Goal: Communication & Community: Ask a question

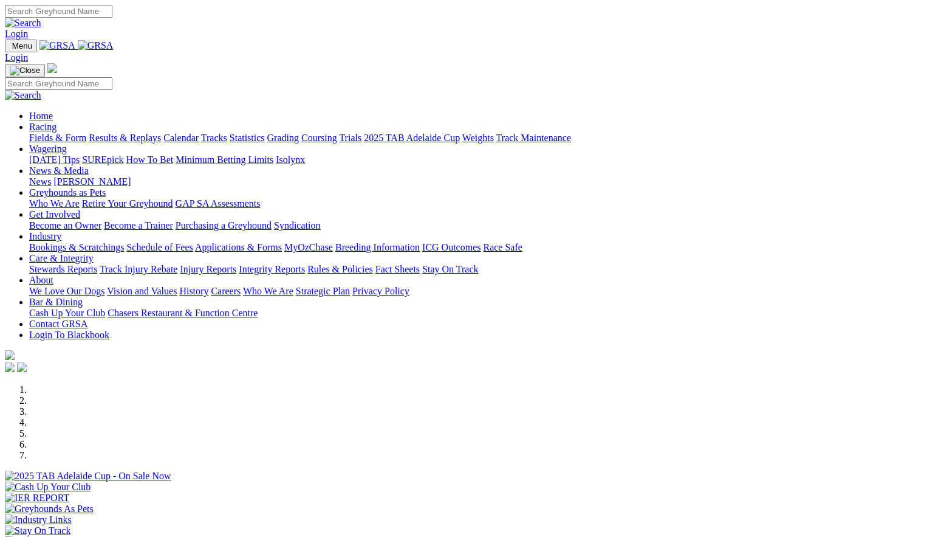
click at [87, 318] on link "Contact GRSA" at bounding box center [58, 323] width 58 height 10
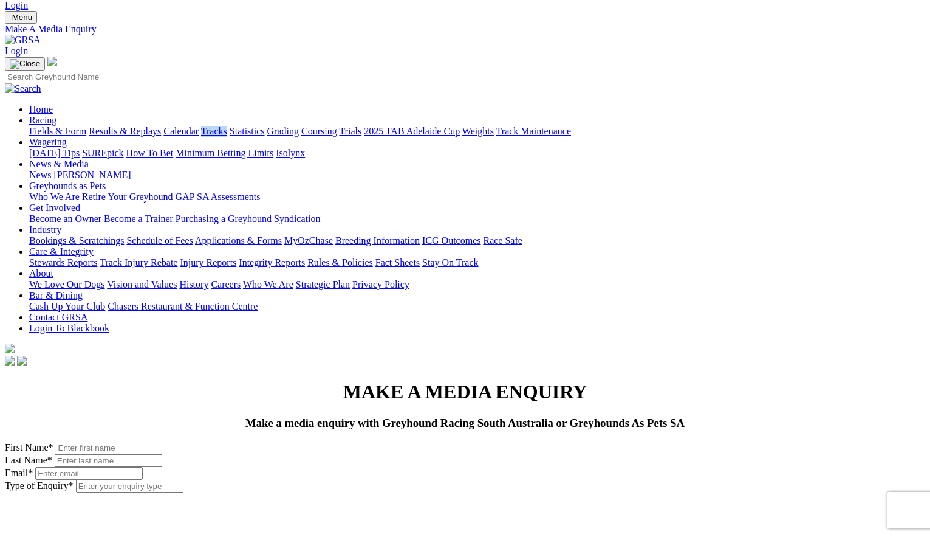
scroll to position [29, 0]
click at [183, 479] on input "Type of Enquiry *" at bounding box center [130, 485] width 108 height 13
type input "F"
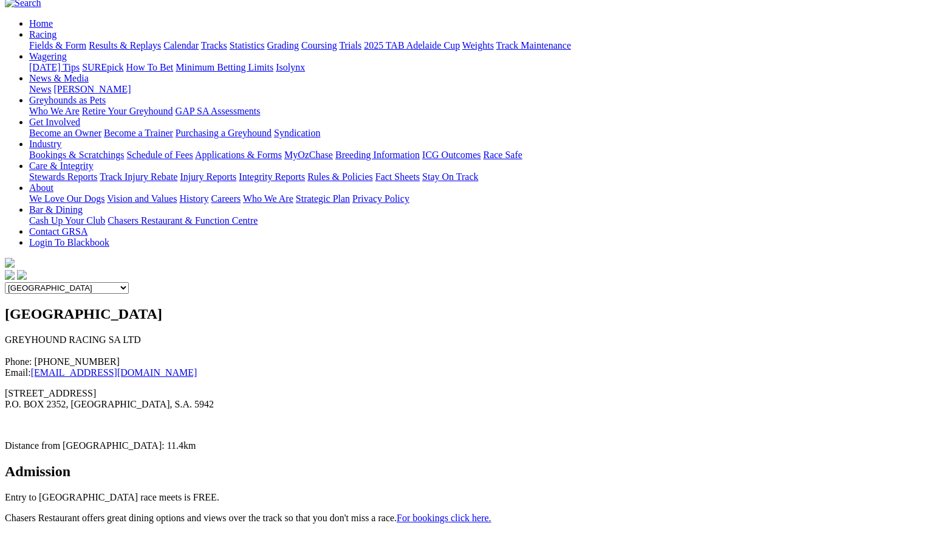
scroll to position [108, 0]
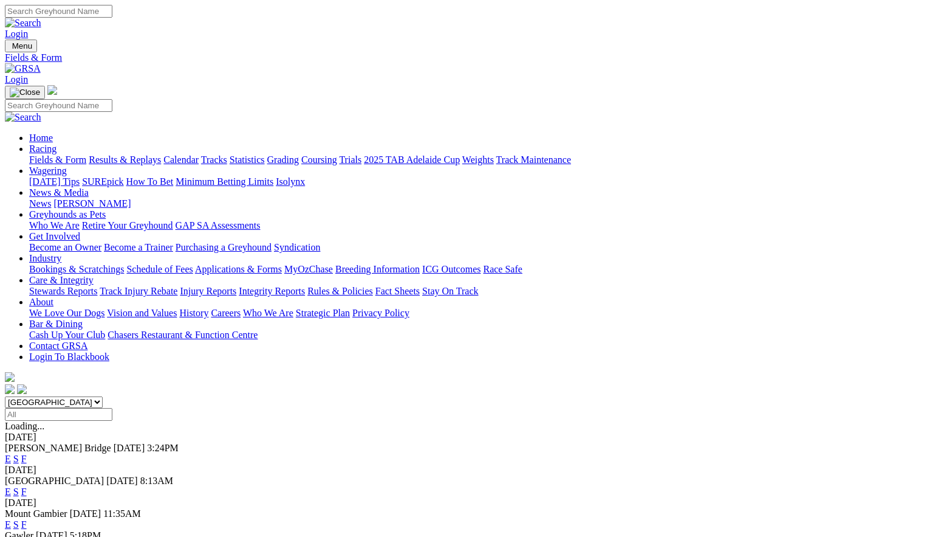
scroll to position [3, 0]
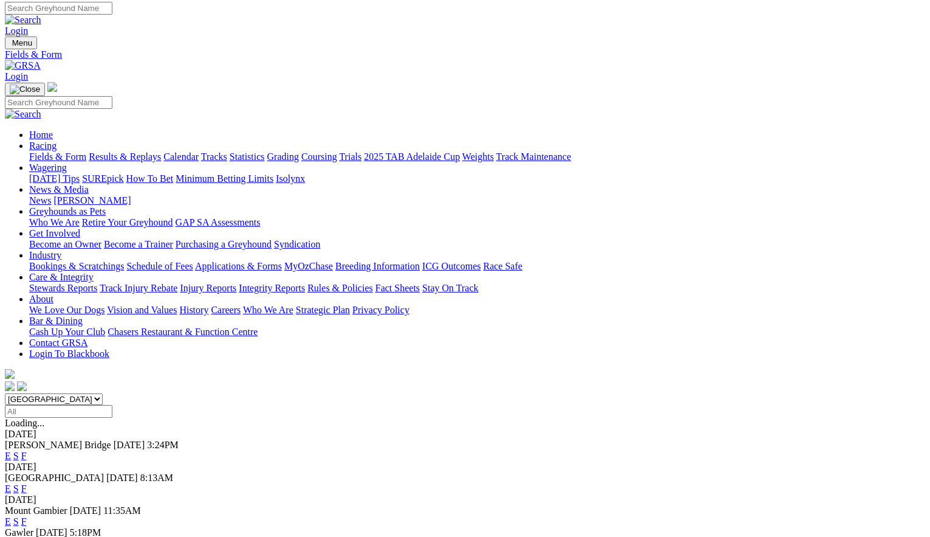
click at [104, 472] on span "[GEOGRAPHIC_DATA]" at bounding box center [54, 477] width 99 height 10
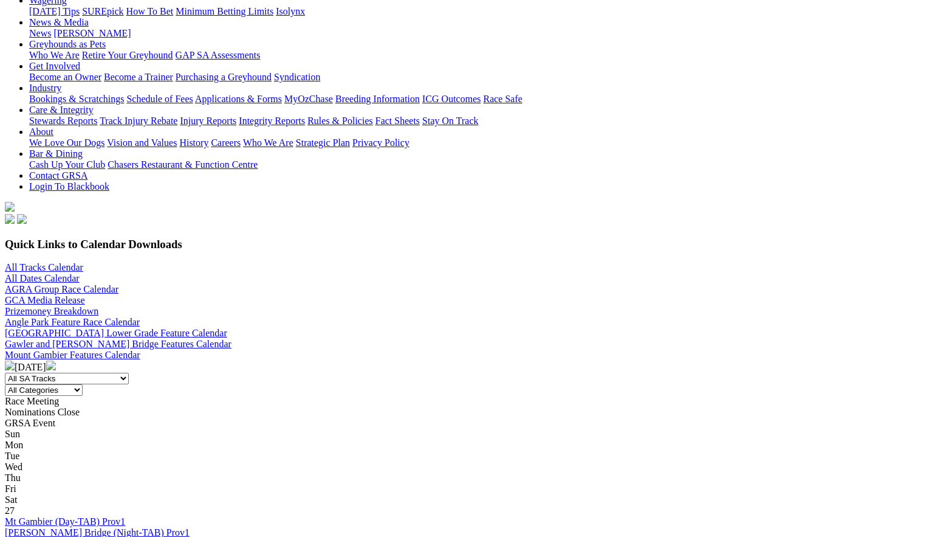
scroll to position [173, 2]
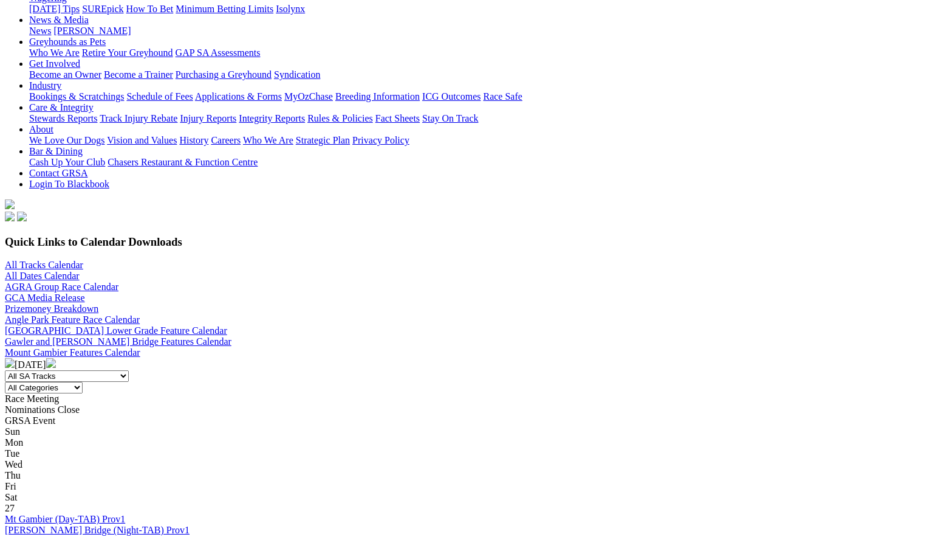
click at [129, 370] on select "All SA Tracks Angle Park Gawler Mount Gambier Murray Bridge Virginia GOTBA Cour…" at bounding box center [67, 376] width 124 height 12
select select "1"
click at [129, 370] on select "All SA Tracks Angle Park Gawler Mount Gambier Murray Bridge Virginia GOTBA Cour…" at bounding box center [67, 376] width 124 height 12
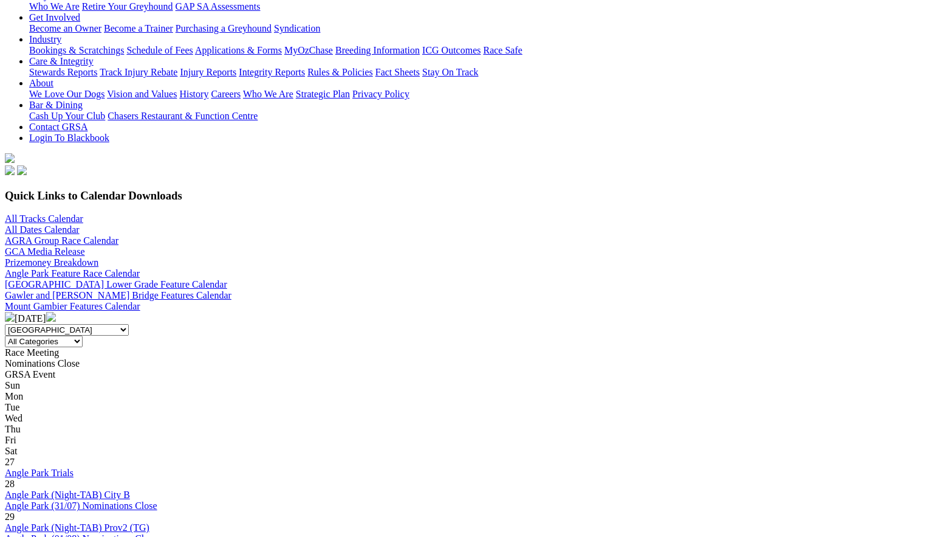
scroll to position [214, 0]
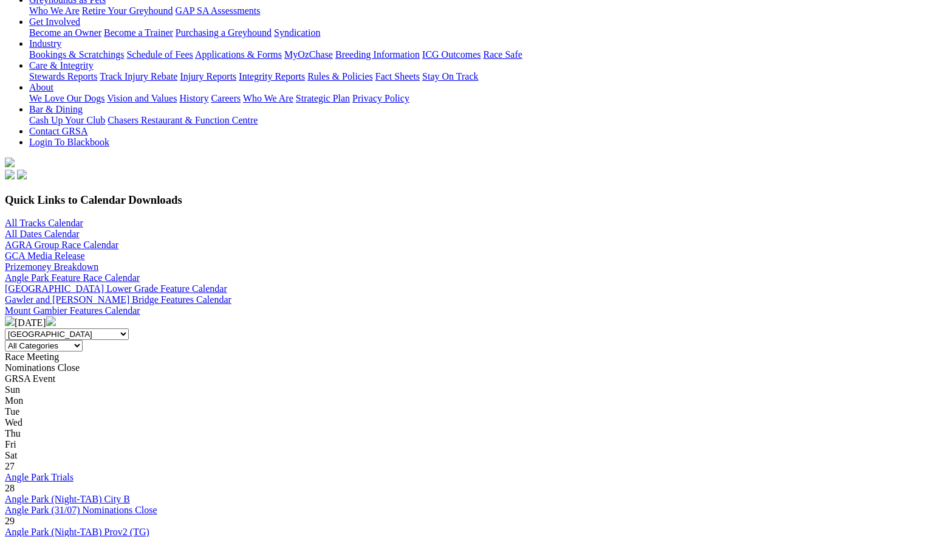
click at [56, 316] on img at bounding box center [51, 321] width 10 height 10
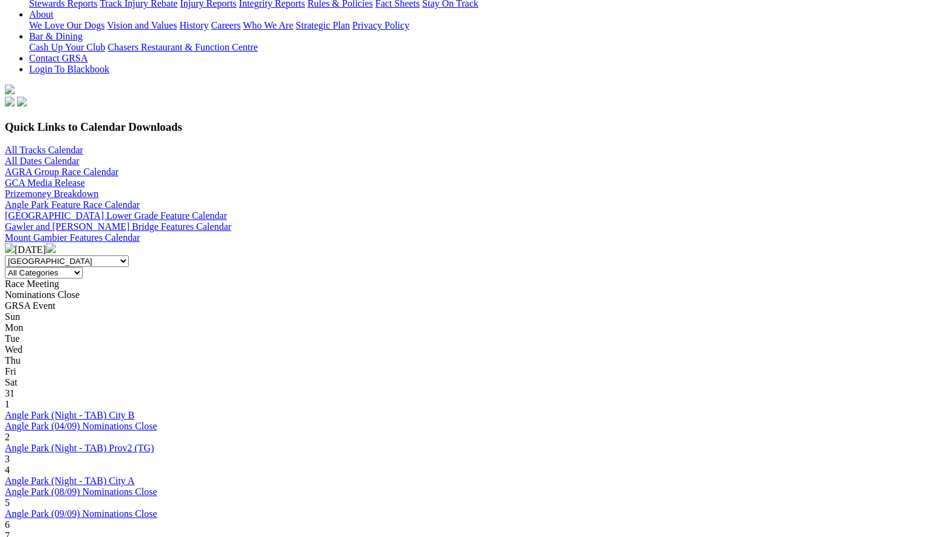
scroll to position [285, 0]
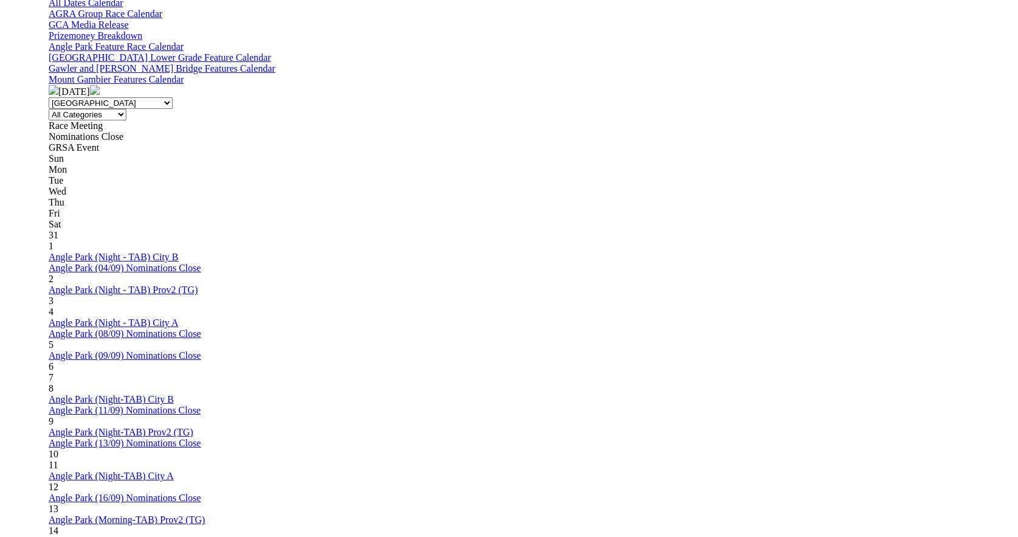
scroll to position [445, 0]
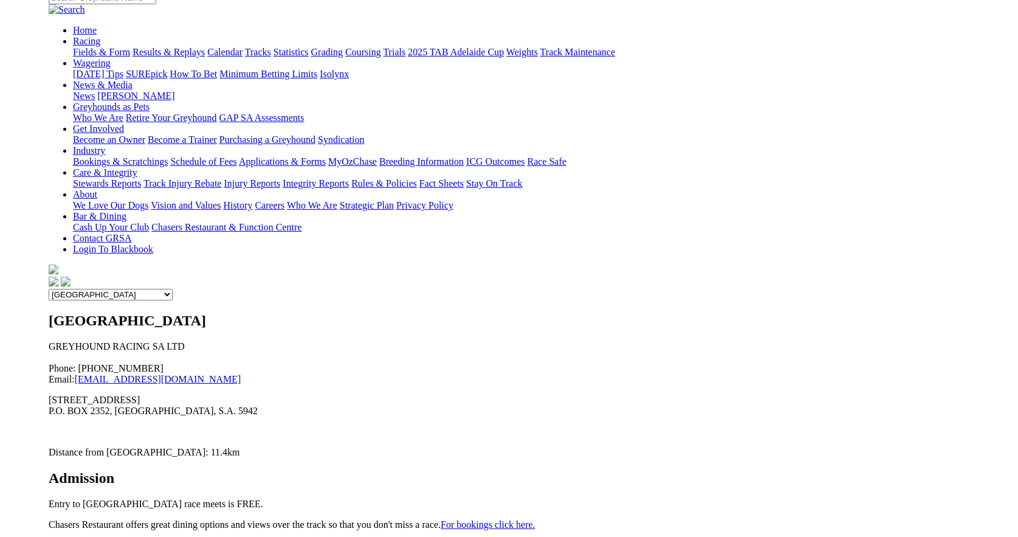
scroll to position [112, 0]
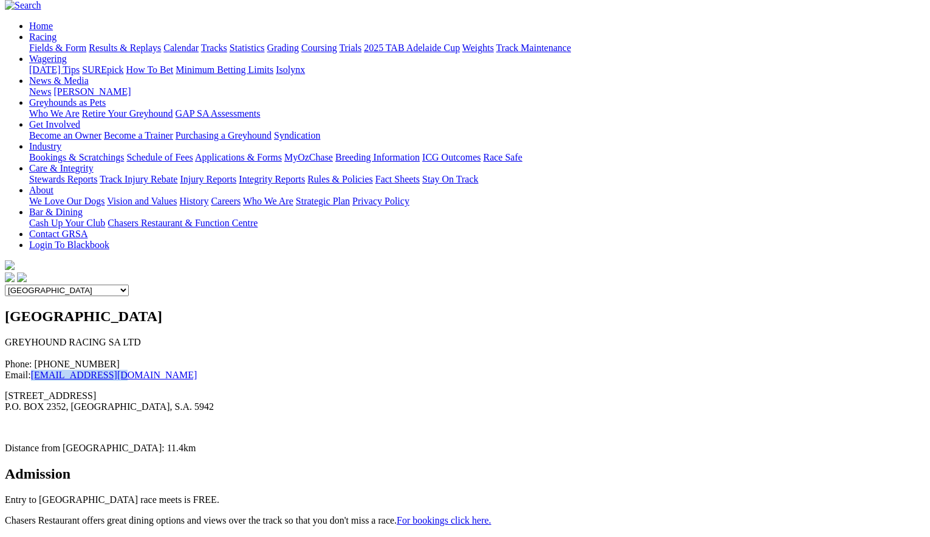
drag, startPoint x: 134, startPoint y: 150, endPoint x: 125, endPoint y: 151, distance: 9.8
click at [92, 337] on p "GREYHOUND RACING SA LTD Phone: (08) 8243 7100 Email: admin@grsa.com.au" at bounding box center [465, 359] width 921 height 44
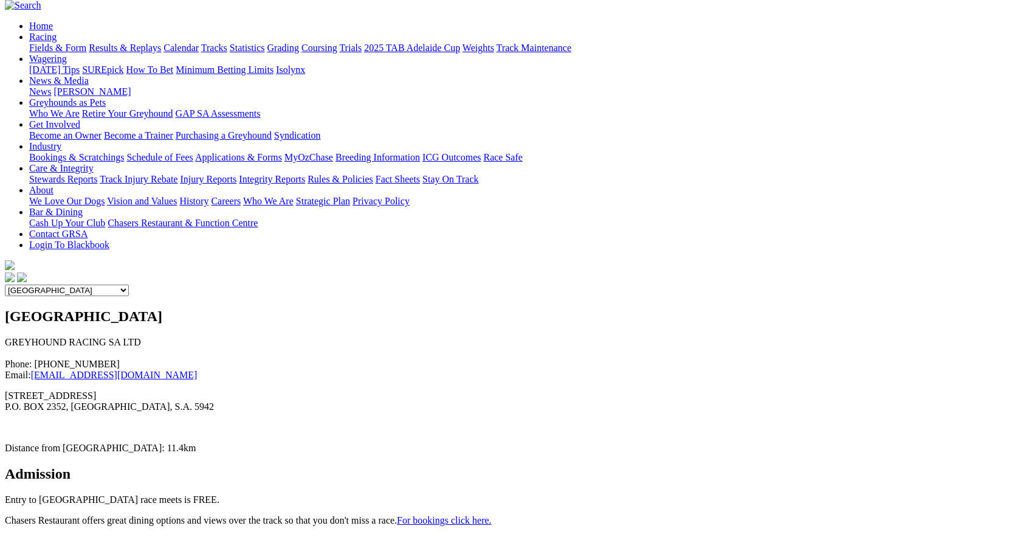
click at [267, 390] on p "55 Cardigan Street, Angle Park, SA, 5010 P.O. BOX 2352, REGENCY PARK, S.A. 5942" at bounding box center [509, 401] width 1008 height 22
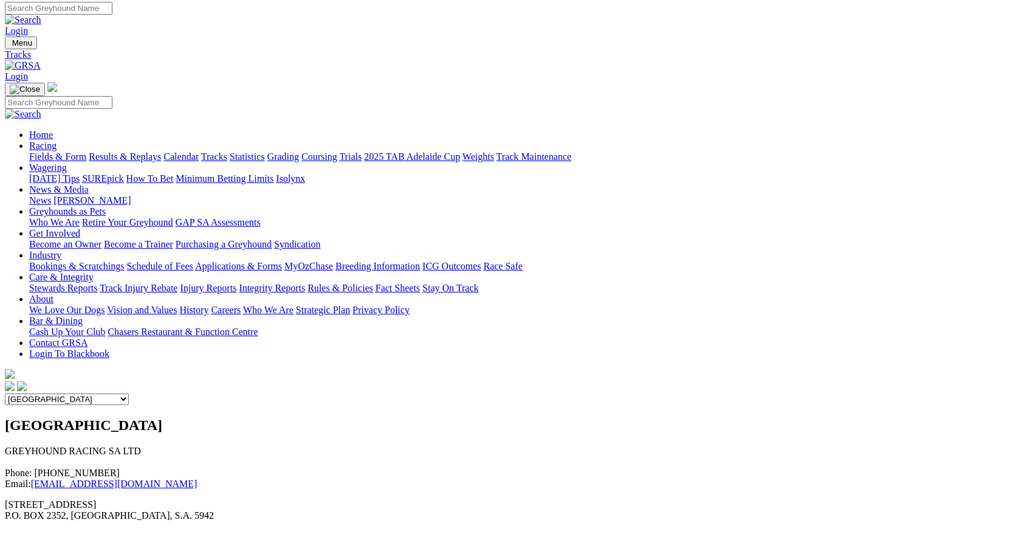
scroll to position [2, 0]
drag, startPoint x: 108, startPoint y: 280, endPoint x: 296, endPoint y: 276, distance: 187.8
copy p "55 Cardigan Street, Angle Park, SA, 5010"
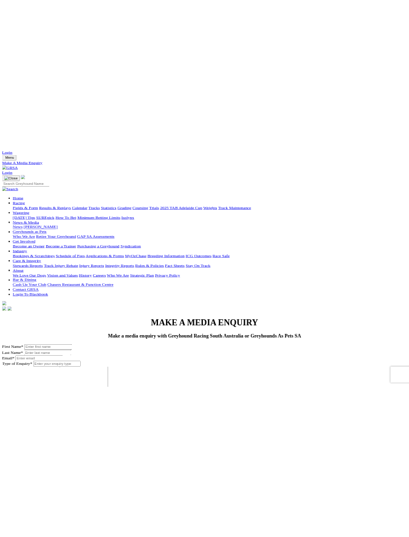
scroll to position [33, 0]
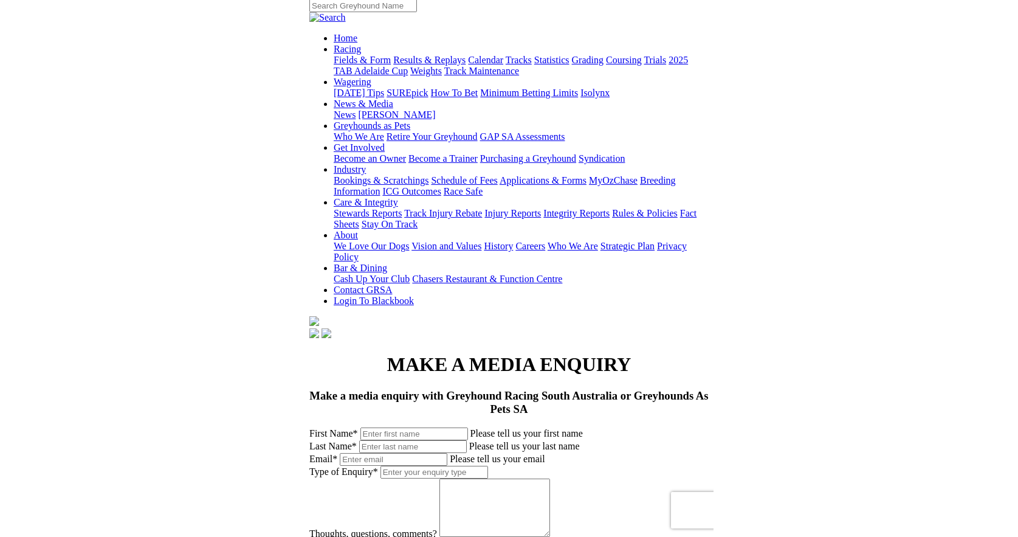
scroll to position [109, 0]
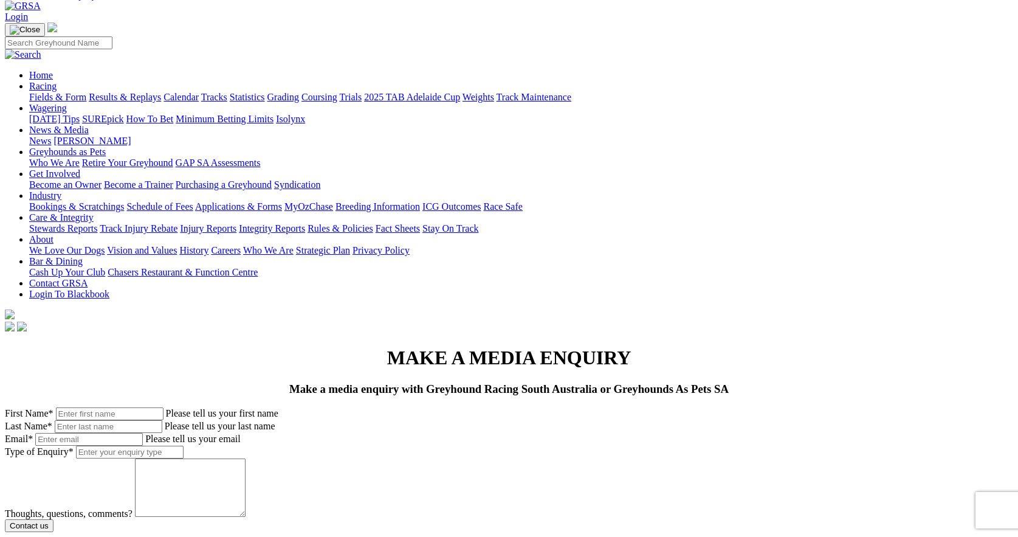
click at [456, 458] on div "Thoughts, questions, comments?" at bounding box center [509, 488] width 1008 height 61
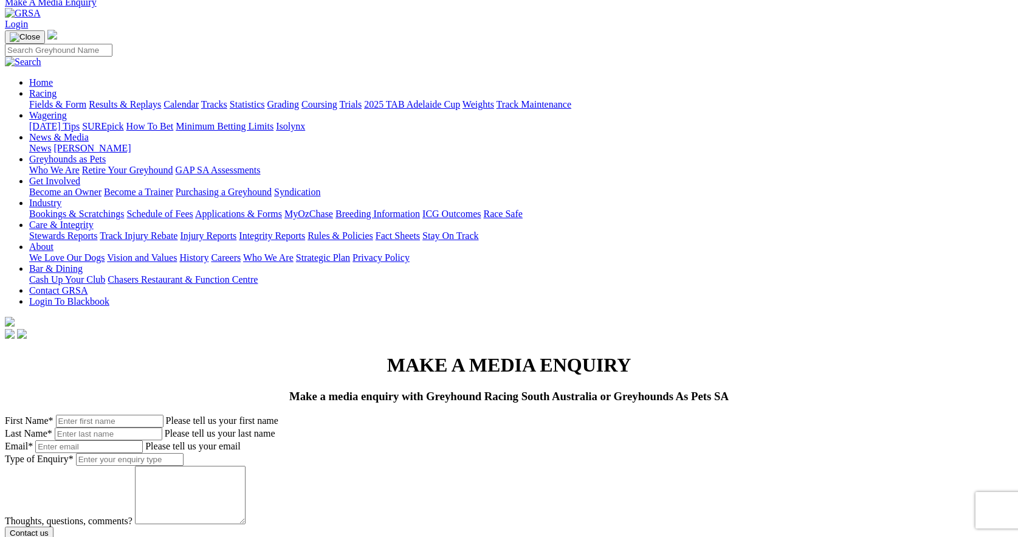
scroll to position [60, 0]
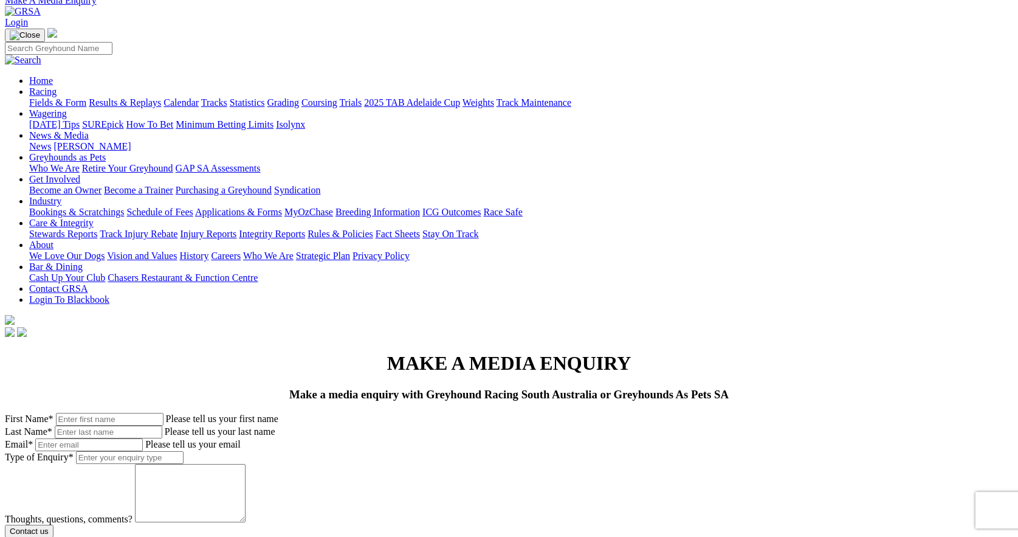
click at [224, 464] on textarea "Thoughts, questions, comments?" at bounding box center [190, 493] width 111 height 58
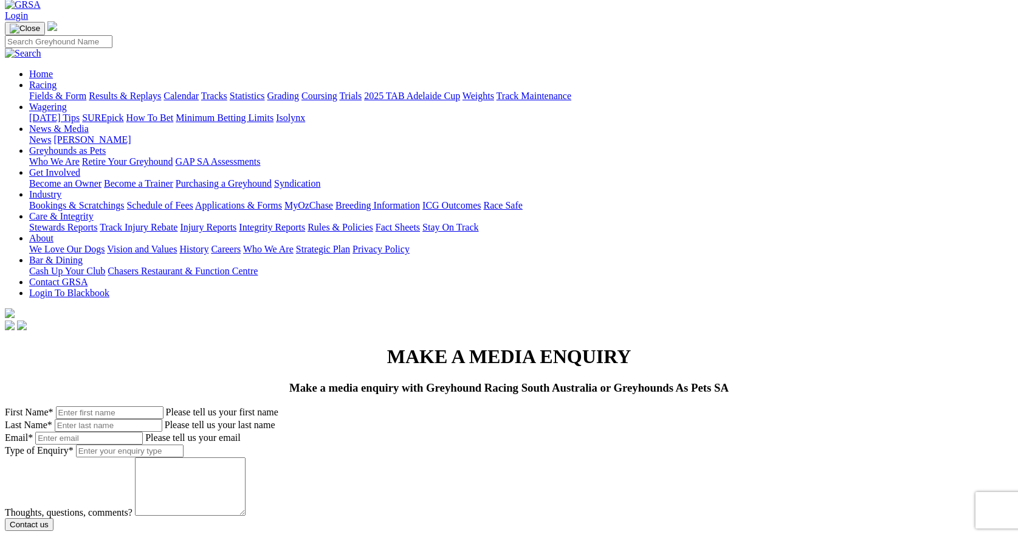
scroll to position [68, 0]
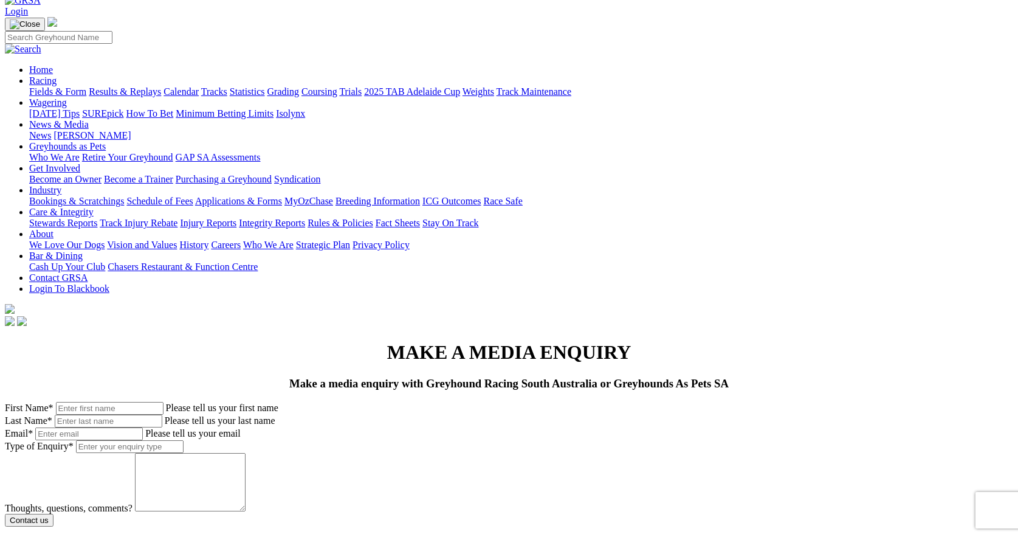
paste textarea "Lo ipsum, D’s ametcons adi elit SED, d EI temporinci utlabor etdol mag aliqua e…"
type textarea "Lo ipsum, D’s ametcons adi elit SED, d EI temporinci utlabor etdol mag aliqua e…"
click at [158, 401] on input "text" at bounding box center [110, 407] width 108 height 13
type input "[PERSON_NAME]"
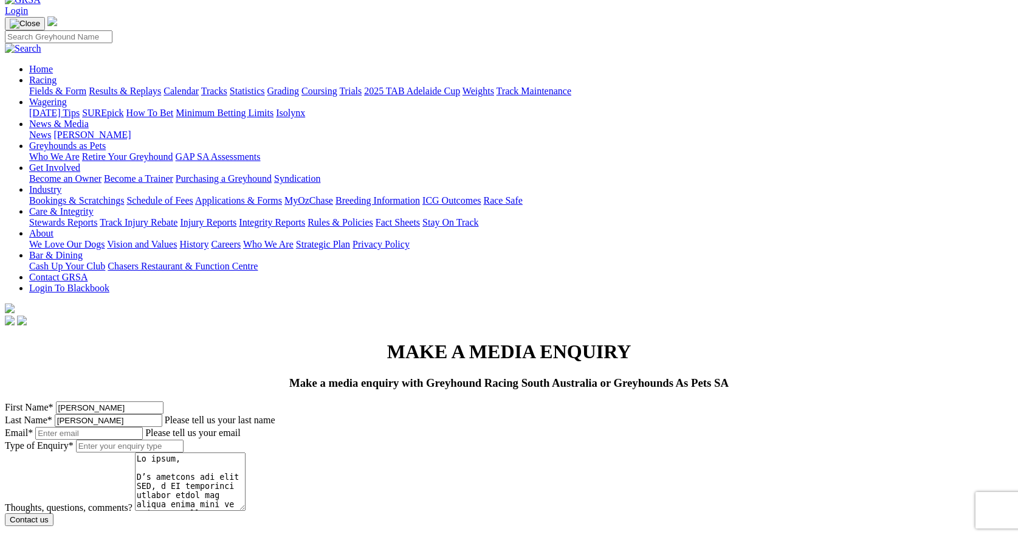
type input "[PERSON_NAME]"
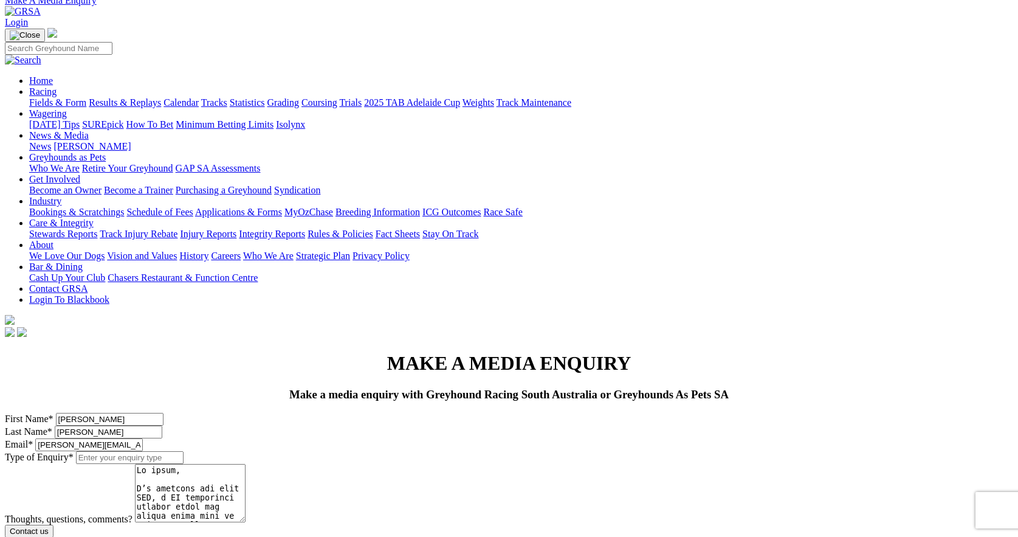
click at [143, 438] on input "[PERSON_NAME][EMAIL_ADDRESS]" at bounding box center [89, 444] width 108 height 13
type input "[EMAIL_ADDRESS][DOMAIN_NAME]"
click at [183, 451] on input "Type of Enquiry *" at bounding box center [130, 457] width 108 height 13
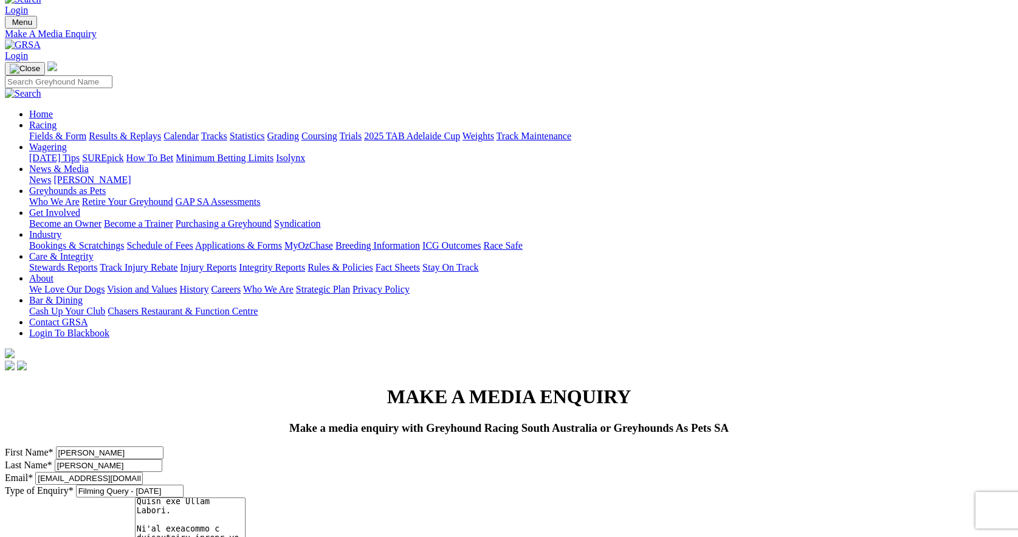
scroll to position [59, 0]
type input "Filming Query - [DATE]"
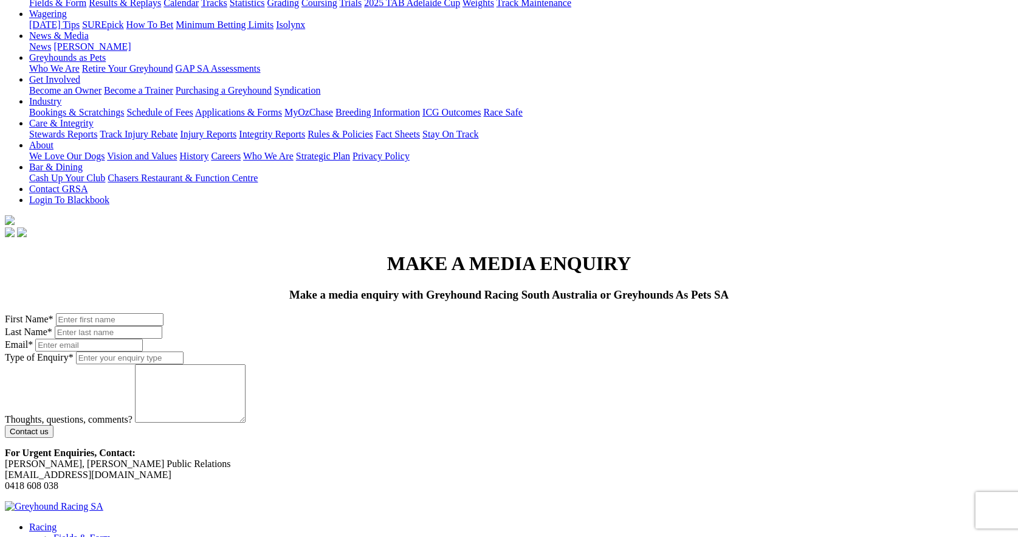
scroll to position [159, 0]
